Goal: Obtain resource: Download file/media

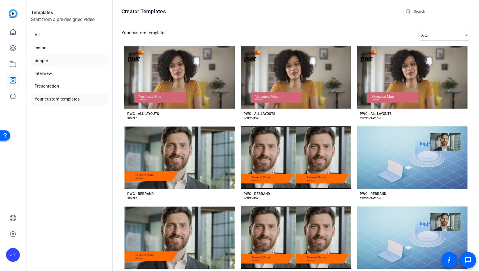
scroll to position [103, 0]
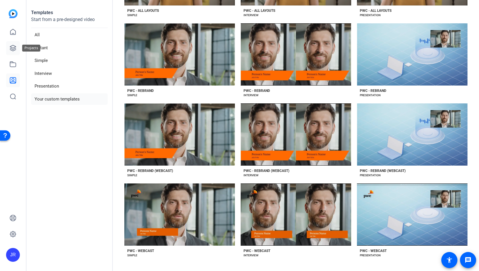
click at [12, 52] on link at bounding box center [13, 48] width 14 height 14
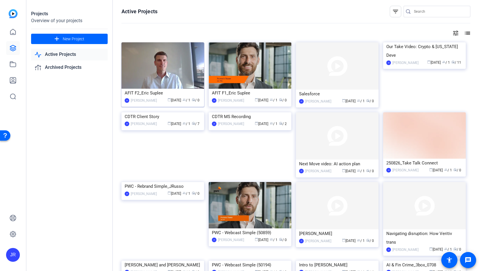
click at [148, 93] on div "AFIT F2_Eric Suplee" at bounding box center [163, 93] width 76 height 9
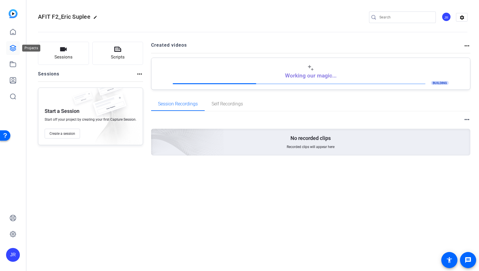
click at [12, 49] on icon at bounding box center [12, 48] width 7 height 7
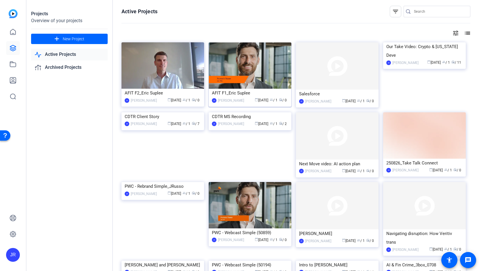
click at [234, 92] on div "AFIT F1_Eric Suplee" at bounding box center [250, 93] width 76 height 9
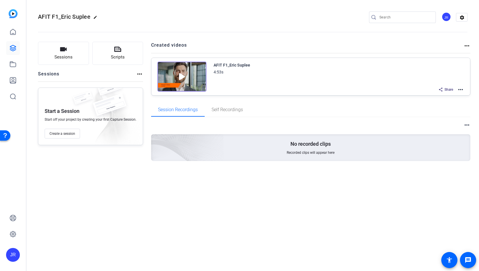
click at [460, 89] on mat-icon "more_horiz" at bounding box center [460, 89] width 7 height 7
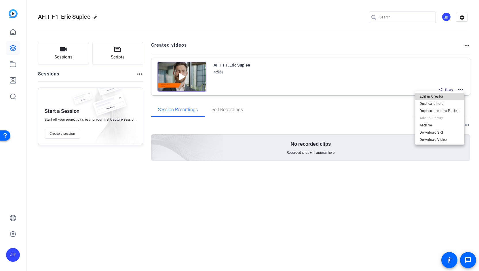
click at [430, 95] on span "Edit in Creator" at bounding box center [439, 96] width 40 height 7
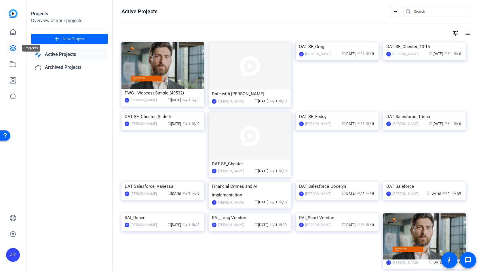
click at [11, 49] on icon at bounding box center [12, 48] width 7 height 7
click at [12, 65] on icon at bounding box center [12, 64] width 7 height 7
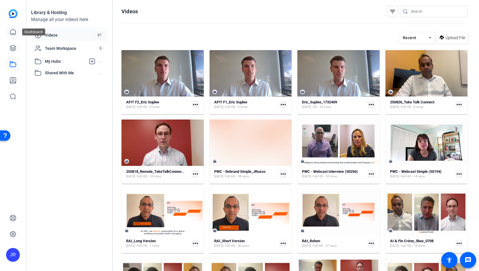
click at [13, 33] on icon at bounding box center [12, 31] width 5 height 5
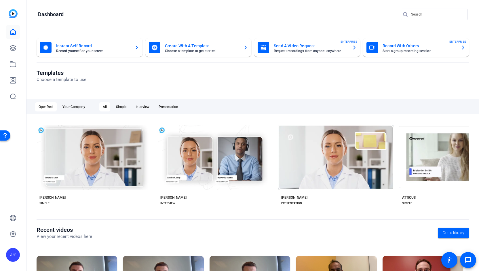
click at [177, 44] on mat-card-title "Create With A Template" at bounding box center [202, 45] width 74 height 7
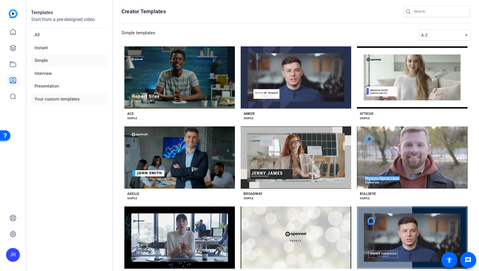
click at [47, 96] on li "Your custom templates" at bounding box center [69, 99] width 76 height 12
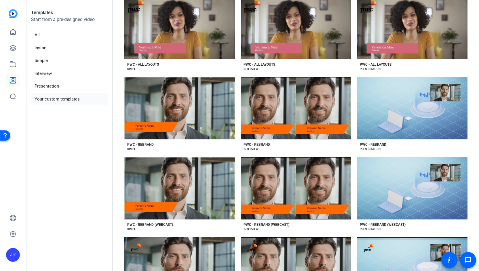
scroll to position [103, 0]
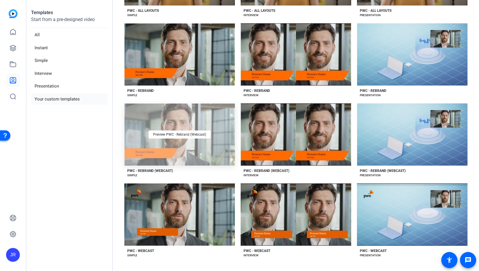
click at [169, 149] on div "Preview PWC - Rebrand (Webcast)" at bounding box center [179, 134] width 110 height 62
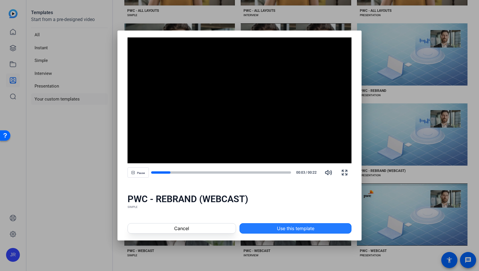
click at [293, 229] on span "Use this template" at bounding box center [295, 228] width 37 height 7
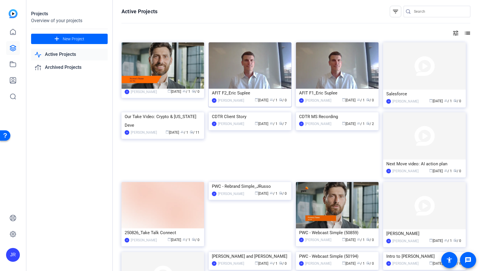
click at [238, 77] on img at bounding box center [249, 65] width 83 height 46
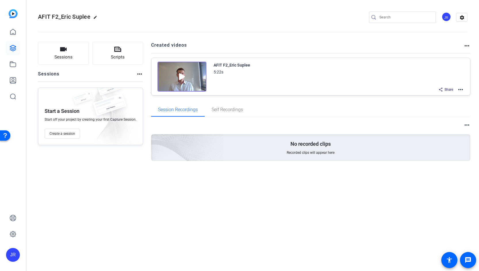
click at [459, 90] on mat-icon "more_horiz" at bounding box center [460, 89] width 7 height 7
click at [441, 140] on span "Download Video" at bounding box center [439, 139] width 40 height 7
